Goal: Register for event/course

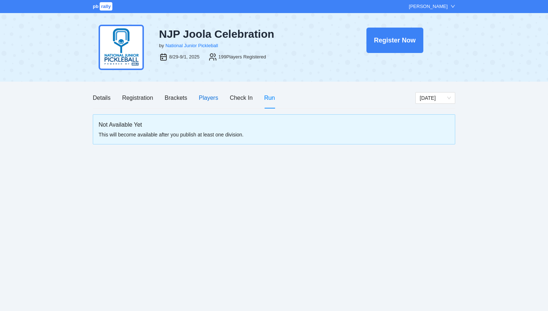
click at [209, 97] on div "Players" at bounding box center [208, 97] width 19 height 9
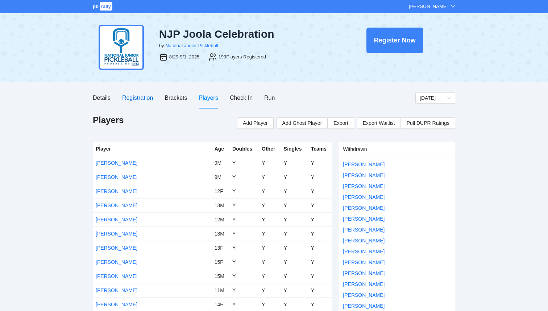
click at [131, 96] on div "Registration" at bounding box center [137, 97] width 31 height 9
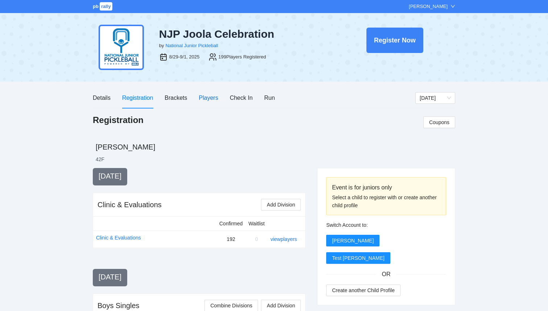
click at [208, 96] on div "Players" at bounding box center [208, 97] width 19 height 9
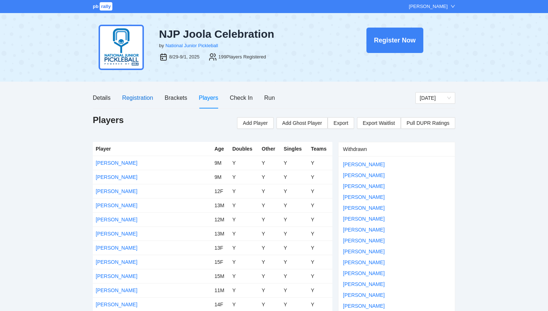
click at [148, 100] on div "Registration" at bounding box center [137, 97] width 31 height 9
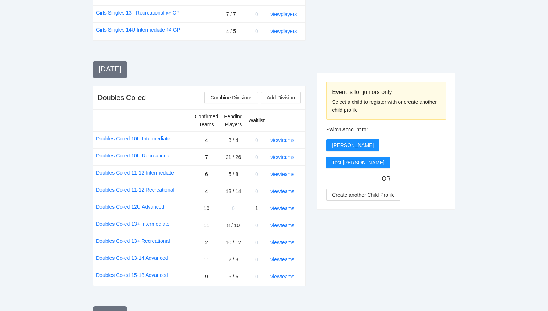
scroll to position [756, 0]
click at [285, 273] on link "view teams" at bounding box center [282, 276] width 24 height 6
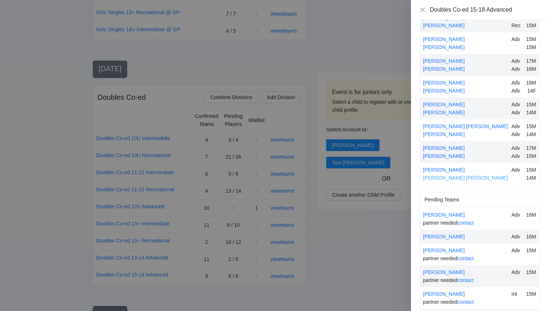
scroll to position [86, 0]
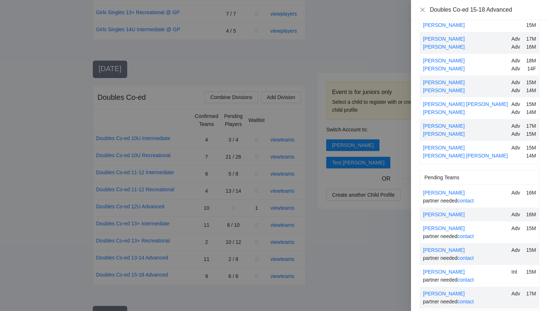
click at [343, 237] on div at bounding box center [274, 155] width 548 height 311
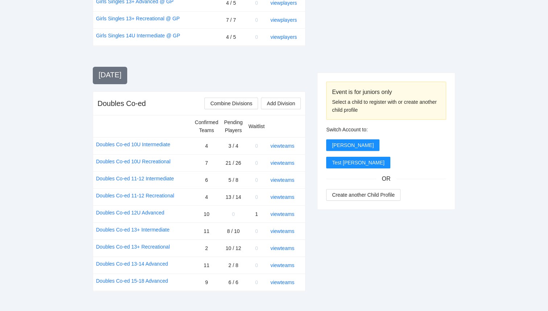
scroll to position [749, 0]
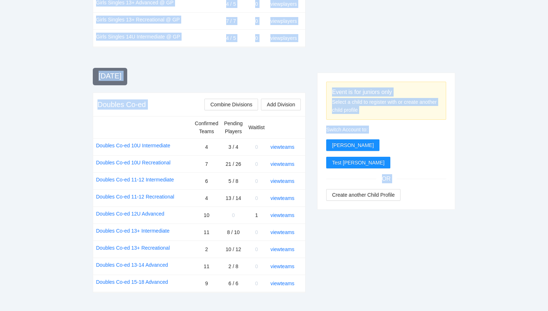
drag, startPoint x: 195, startPoint y: 69, endPoint x: 311, endPoint y: 230, distance: 198.9
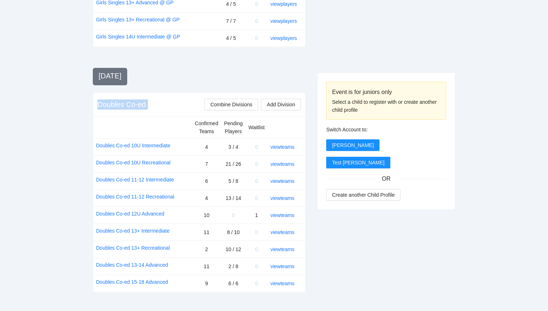
drag, startPoint x: 310, startPoint y: 231, endPoint x: 97, endPoint y: 51, distance: 278.6
click at [97, 93] on div "Doubles Co-ed Combine Divisions Add Division" at bounding box center [199, 105] width 212 height 24
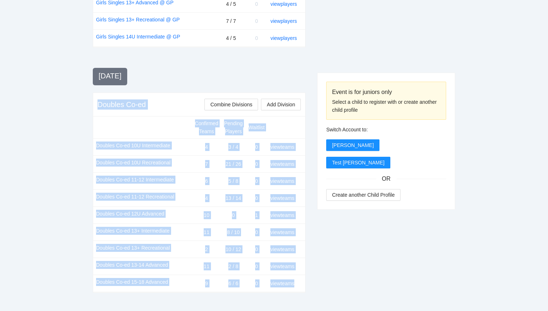
drag, startPoint x: 99, startPoint y: 51, endPoint x: 302, endPoint y: 236, distance: 274.4
click at [302, 236] on div "Doubles Co-ed Combine Divisions Add Division Confirmed Teams Pending Players Wa…" at bounding box center [199, 192] width 213 height 200
click at [302, 236] on div "Confirmed Teams Pending Players Waitlist Doubles Co-ed 10U Intermediate 4 3 / 4…" at bounding box center [199, 204] width 212 height 176
drag, startPoint x: 303, startPoint y: 231, endPoint x: 96, endPoint y: 46, distance: 277.3
click at [96, 92] on div "Doubles Co-ed Combine Divisions Add Division Confirmed Teams Pending Players Wa…" at bounding box center [199, 192] width 213 height 200
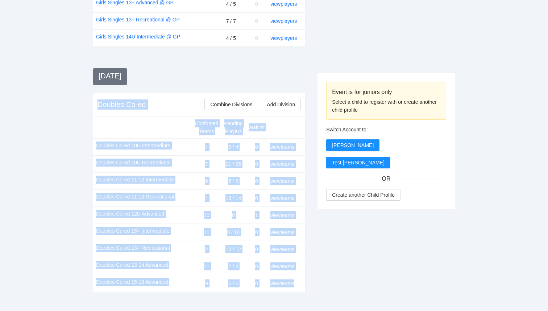
click at [96, 93] on div "Doubles Co-ed Combine Divisions Add Division" at bounding box center [199, 105] width 212 height 24
drag, startPoint x: 99, startPoint y: 47, endPoint x: 299, endPoint y: 238, distance: 276.5
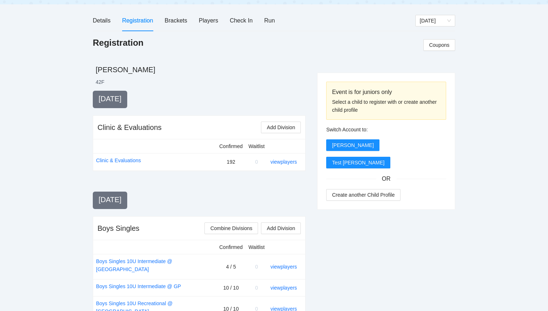
scroll to position [0, 0]
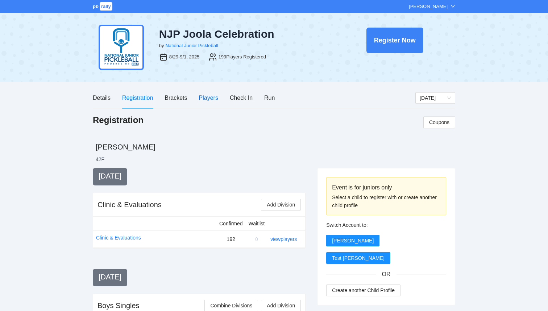
click at [208, 102] on div "Players" at bounding box center [208, 97] width 19 height 9
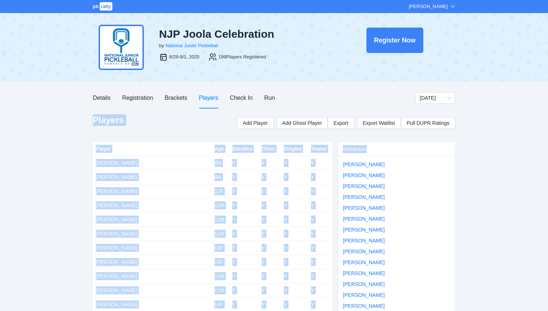
drag, startPoint x: 88, startPoint y: 122, endPoint x: 332, endPoint y: 269, distance: 284.5
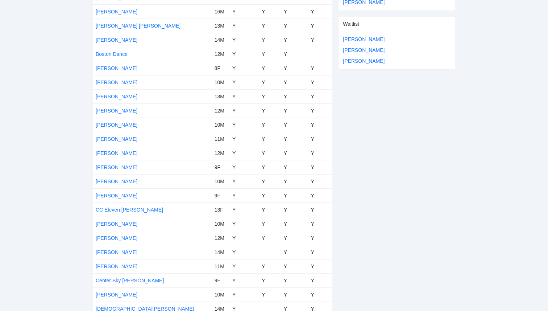
scroll to position [470, 0]
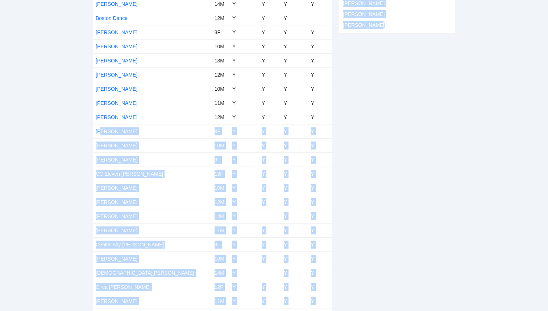
drag, startPoint x: 341, startPoint y: 228, endPoint x: 97, endPoint y: 131, distance: 263.3
click at [233, 139] on td "Y" at bounding box center [244, 145] width 29 height 14
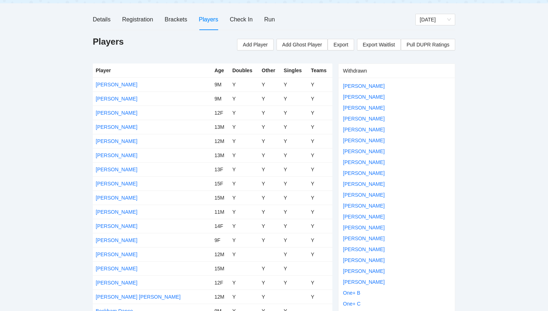
scroll to position [76, 0]
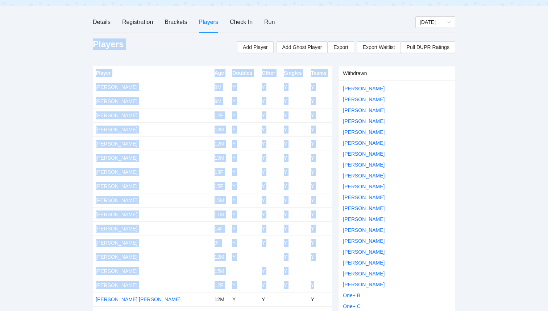
drag, startPoint x: 90, startPoint y: 45, endPoint x: 323, endPoint y: 285, distance: 334.1
click at [323, 286] on td "Y" at bounding box center [320, 285] width 25 height 14
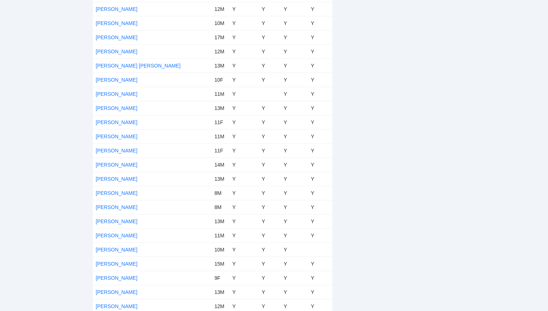
scroll to position [2659, 0]
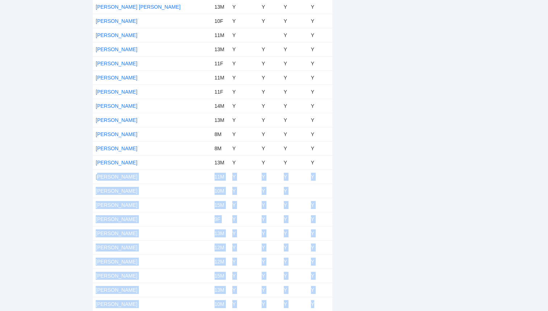
drag, startPoint x: 317, startPoint y: 304, endPoint x: 99, endPoint y: 177, distance: 252.3
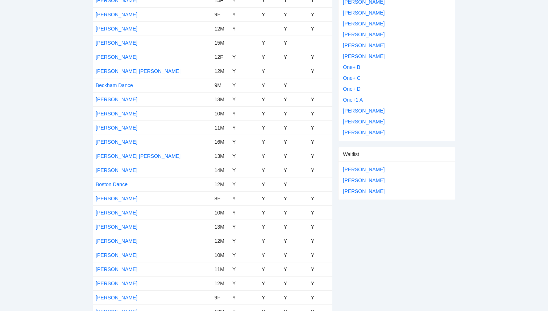
scroll to position [0, 0]
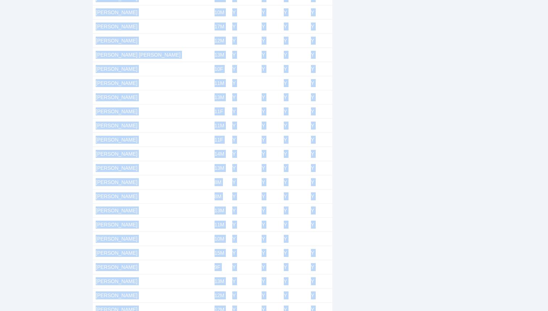
scroll to position [2659, 0]
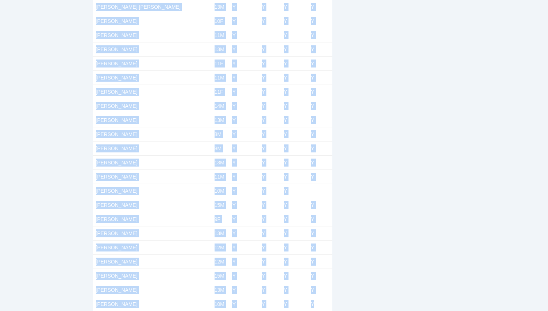
drag, startPoint x: 96, startPoint y: 149, endPoint x: 321, endPoint y: 310, distance: 276.3
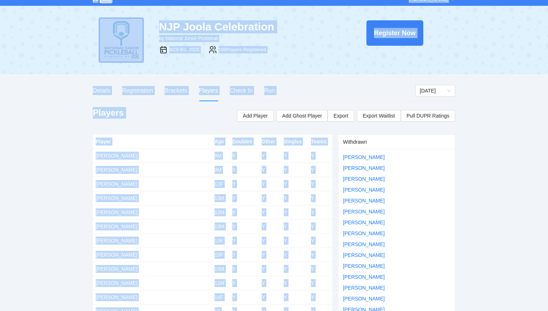
scroll to position [0, 0]
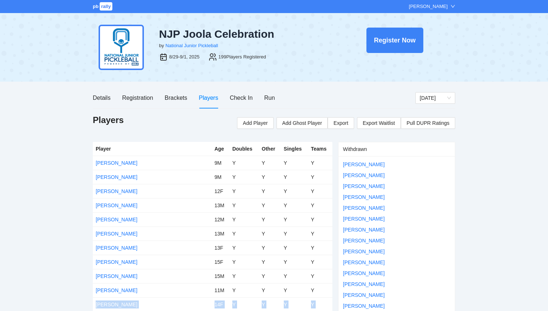
drag, startPoint x: 318, startPoint y: 305, endPoint x: 99, endPoint y: 298, distance: 219.1
click at [107, 10] on span "rally" at bounding box center [106, 6] width 13 height 8
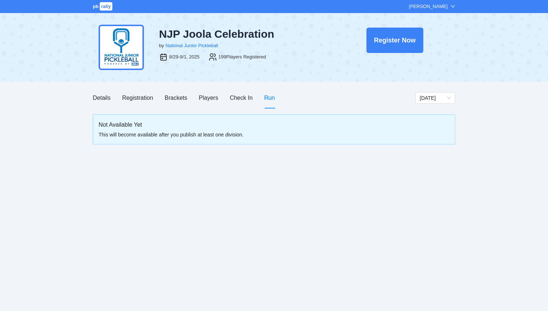
click at [96, 11] on div "pb rally Courtney Loughridge" at bounding box center [274, 6] width 548 height 13
click at [107, 12] on div "pb rally Courtney Loughridge" at bounding box center [274, 6] width 548 height 13
click at [105, 9] on span "rally" at bounding box center [106, 6] width 13 height 8
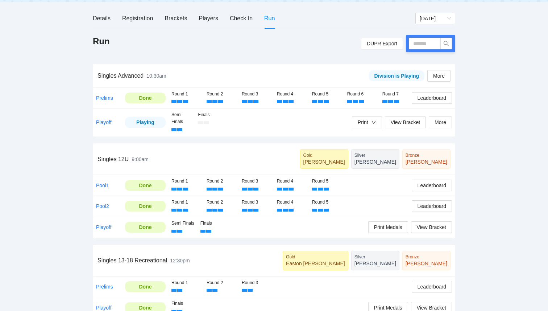
scroll to position [93, 0]
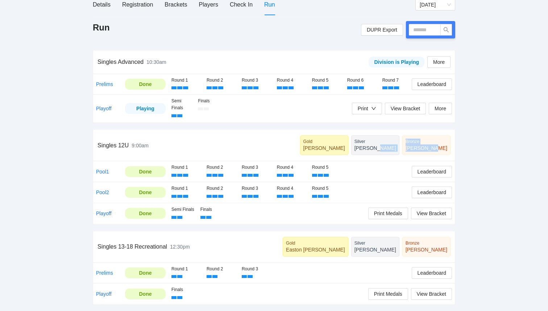
drag, startPoint x: 451, startPoint y: 152, endPoint x: 416, endPoint y: 146, distance: 35.9
click at [416, 146] on div "Singles 12U 9:00am Gold Matthew Pak Jr Silver Evan Jin Bronze Ayree Milo" at bounding box center [274, 145] width 362 height 32
click at [479, 196] on div "pb rally Courtney Loughridge NJP PickleCon by National Junior Pickleball Aug 9-…" at bounding box center [274, 109] width 548 height 404
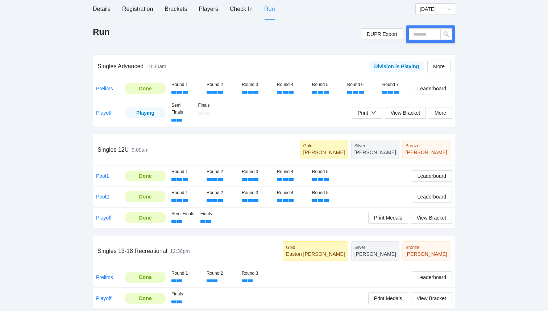
click at [461, 235] on div "pb rally Courtney Loughridge NJP PickleCon by National Junior Pickleball Aug 9-…" at bounding box center [274, 113] width 548 height 404
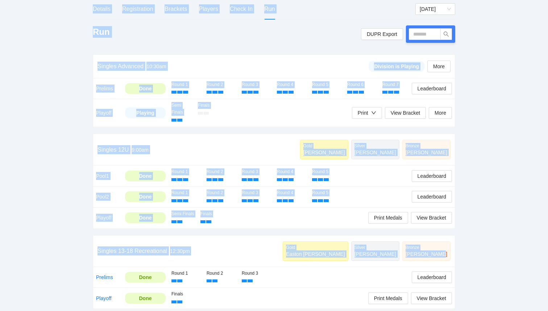
drag, startPoint x: 447, startPoint y: 255, endPoint x: 88, endPoint y: 11, distance: 433.8
click at [88, 11] on div "pb rally Courtney Loughridge NJP PickleCon by National Junior Pickleball Aug 9-…" at bounding box center [274, 113] width 548 height 404
click at [71, 63] on div "pb rally Courtney Loughridge NJP PickleCon by National Junior Pickleball Aug 9-…" at bounding box center [274, 113] width 548 height 404
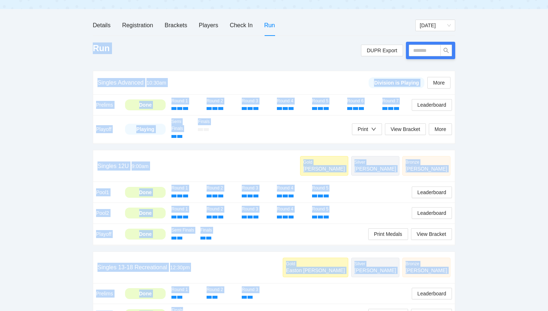
scroll to position [93, 0]
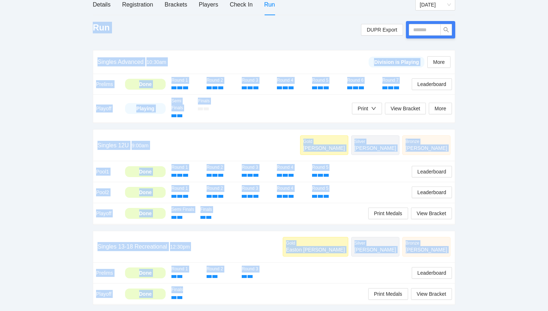
drag, startPoint x: 95, startPoint y: 52, endPoint x: 356, endPoint y: 303, distance: 362.1
click at [356, 303] on div "Run DUPR Export Singles Advanced 10:30am Division is Playing More Prelims Done …" at bounding box center [274, 163] width 363 height 284
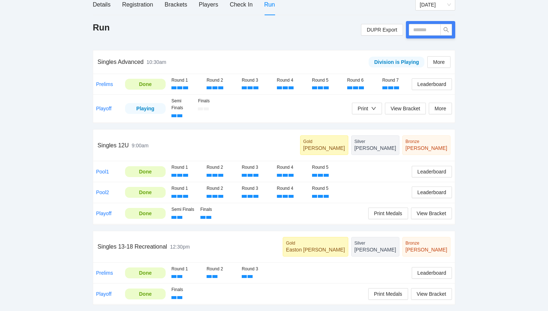
click at [493, 286] on div "pb rally Courtney Loughridge NJP PickleCon by National Junior Pickleball Aug 9-…" at bounding box center [274, 109] width 548 height 404
drag, startPoint x: 309, startPoint y: 288, endPoint x: 115, endPoint y: 281, distance: 193.8
click at [113, 281] on tbody "Prelims Done Round 1 Round 2 Round 3 Leaderboard Playoff Done Finals Print Meda…" at bounding box center [274, 284] width 362 height 42
click at [57, 280] on div "pb rally Courtney Loughridge NJP PickleCon by National Junior Pickleball Aug 9-…" at bounding box center [274, 109] width 548 height 404
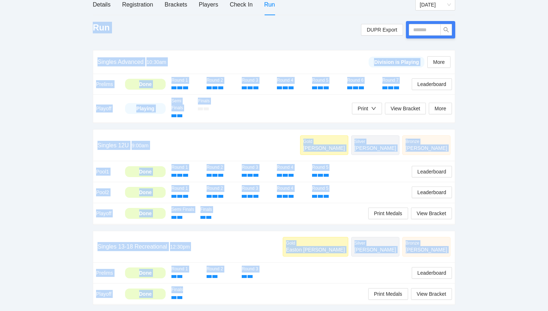
drag, startPoint x: 203, startPoint y: 292, endPoint x: 86, endPoint y: 27, distance: 289.6
click at [87, 27] on div "pb rally Courtney Loughridge NJP PickleCon by National Junior Pickleball Aug 9-…" at bounding box center [274, 109] width 548 height 404
click at [86, 27] on div "pb rally Courtney Loughridge NJP PickleCon by National Junior Pickleball Aug 9-…" at bounding box center [274, 109] width 548 height 404
drag, startPoint x: 86, startPoint y: 27, endPoint x: 214, endPoint y: 297, distance: 299.4
click at [214, 297] on div "pb rally Courtney Loughridge NJP PickleCon by National Junior Pickleball Aug 9-…" at bounding box center [274, 109] width 548 height 404
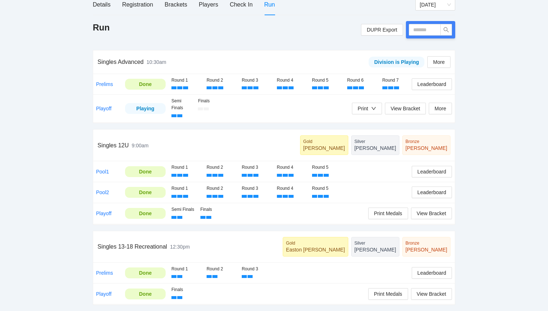
click at [214, 297] on div "Finals" at bounding box center [269, 293] width 197 height 15
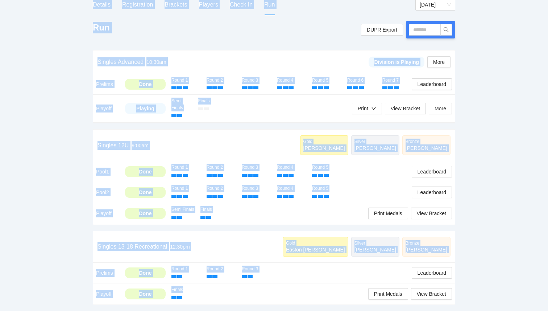
drag, startPoint x: 214, startPoint y: 297, endPoint x: 91, endPoint y: 5, distance: 317.6
click at [91, 5] on div "pb rally Courtney Loughridge NJP PickleCon by National Junior Pickleball Aug 9-…" at bounding box center [274, 109] width 548 height 404
click at [79, 28] on div "pb rally Courtney Loughridge NJP PickleCon by National Junior Pickleball Aug 9-…" at bounding box center [274, 109] width 548 height 404
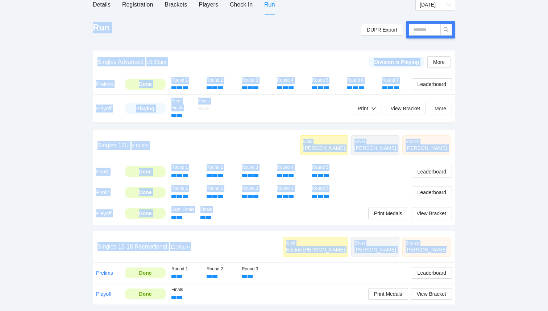
drag, startPoint x: 84, startPoint y: 30, endPoint x: 279, endPoint y: 310, distance: 341.6
click at [279, 218] on html "pb rally Courtney Loughridge NJP PickleCon by National Junior Pickleball Aug 9-…" at bounding box center [274, 62] width 548 height 311
click at [47, 170] on div "pb rally Courtney Loughridge NJP PickleCon by National Junior Pickleball Aug 9-…" at bounding box center [274, 109] width 548 height 404
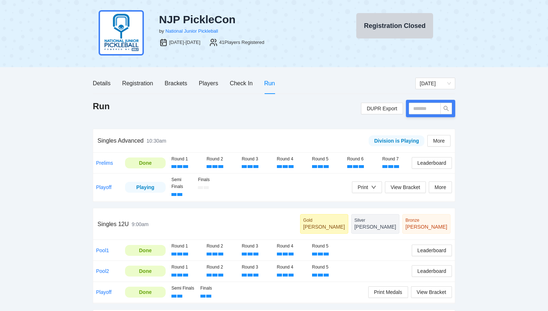
scroll to position [13, 0]
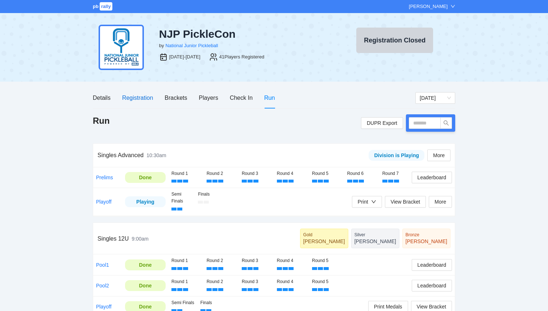
click at [138, 102] on div "Registration" at bounding box center [137, 97] width 31 height 9
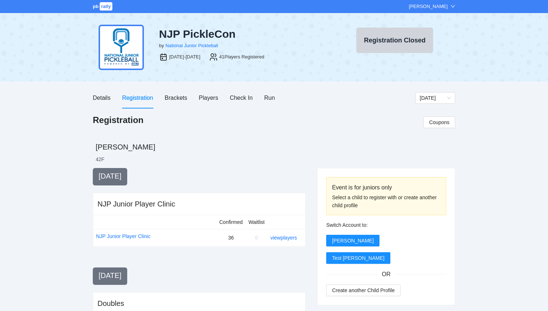
click at [109, 11] on div "pb rally Courtney Loughridge" at bounding box center [274, 6] width 548 height 13
click at [96, 8] on span "pb" at bounding box center [96, 6] width 6 height 5
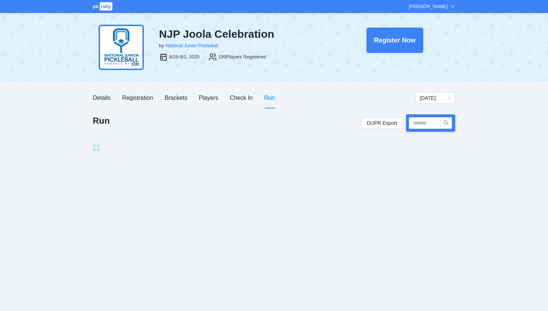
click at [110, 8] on span "rally" at bounding box center [106, 6] width 13 height 8
